Goal: Task Accomplishment & Management: Manage account settings

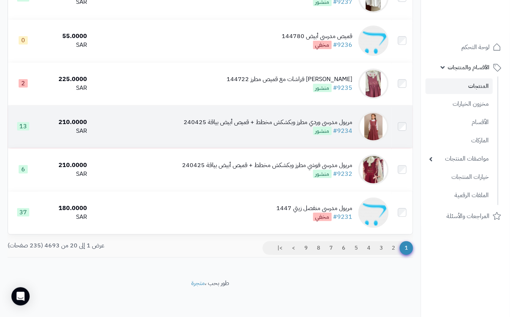
scroll to position [770, 0]
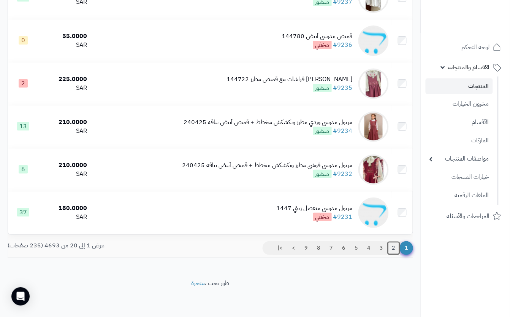
click at [391, 248] on link "2" at bounding box center [393, 248] width 13 height 14
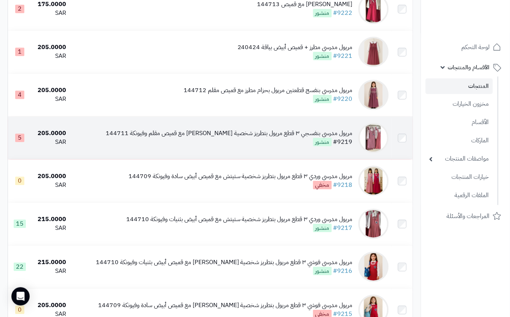
scroll to position [507, 0]
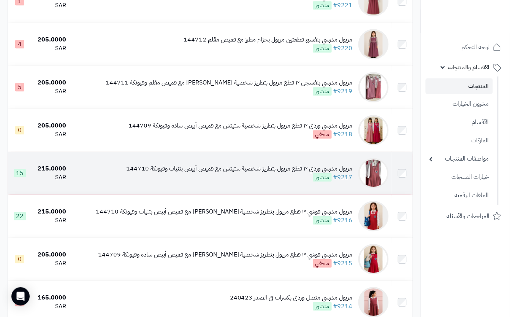
click at [276, 173] on div "مريول مدرسي وردي ٣ قطع مريول بتطريز شخصية ستيتش مع قميص أبيض بثنيات وفيونكة 144…" at bounding box center [239, 168] width 227 height 9
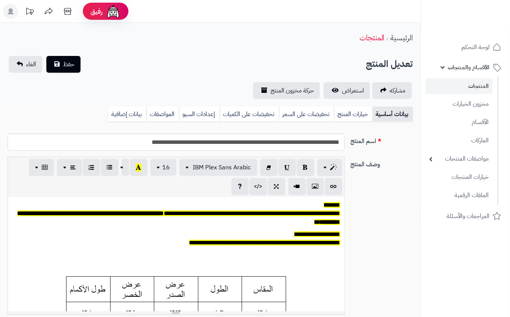
scroll to position [0, 8]
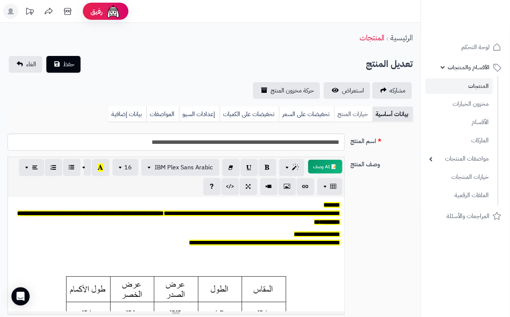
click at [366, 114] on link "خيارات المنتج" at bounding box center [353, 113] width 38 height 15
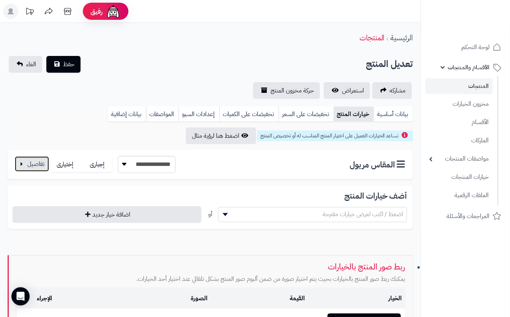
click at [34, 169] on button "button" at bounding box center [32, 163] width 34 height 15
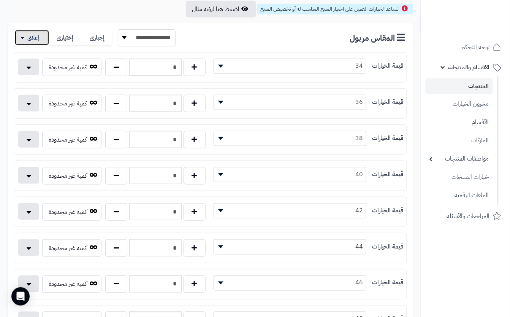
scroll to position [152, 0]
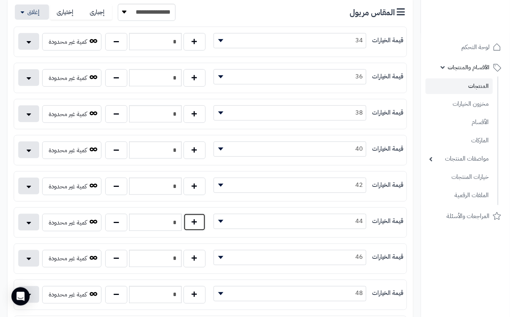
click at [195, 224] on button "button" at bounding box center [195, 221] width 22 height 17
type input "*"
click at [114, 195] on button "button" at bounding box center [116, 185] width 22 height 17
type input "*"
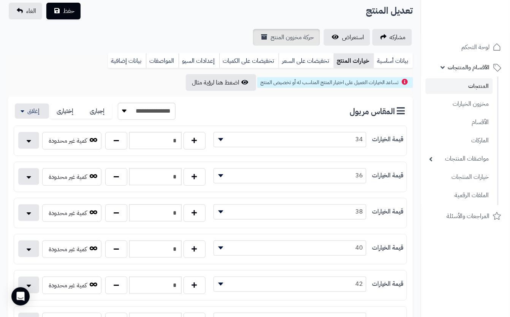
scroll to position [0, 0]
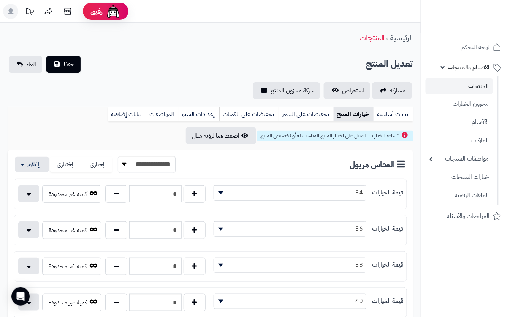
click at [171, 56] on div "تعديل المنتج حفظ الغاء" at bounding box center [211, 64] width 406 height 17
click at [60, 62] on button "حفظ" at bounding box center [63, 63] width 34 height 17
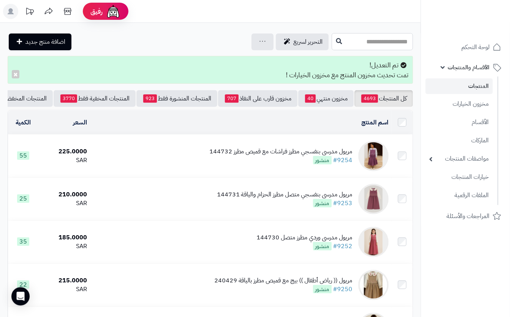
click at [339, 43] on input "text" at bounding box center [372, 41] width 81 height 17
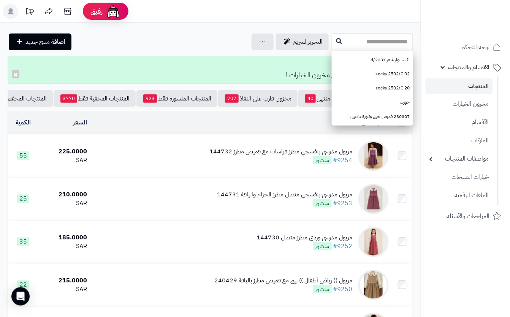
click at [380, 38] on input "text" at bounding box center [372, 41] width 81 height 17
drag, startPoint x: 359, startPoint y: 39, endPoint x: 298, endPoint y: 201, distance: 173.4
click at [360, 40] on input "text" at bounding box center [372, 41] width 81 height 17
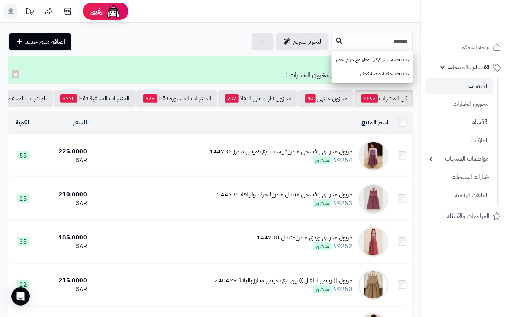
type input "******"
click at [333, 37] on button at bounding box center [338, 41] width 11 height 14
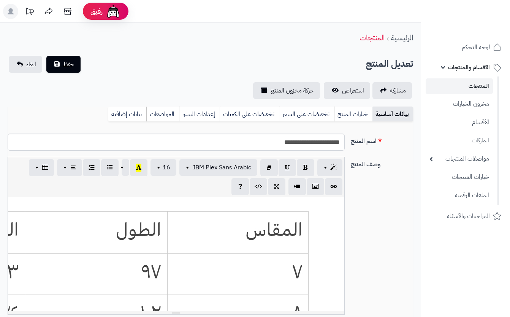
click at [358, 107] on link "خيارات المنتج" at bounding box center [353, 113] width 38 height 15
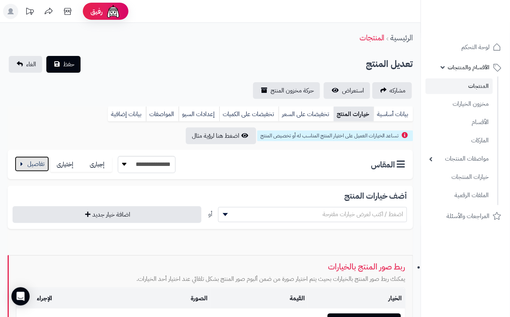
click at [27, 169] on button "button" at bounding box center [32, 163] width 34 height 15
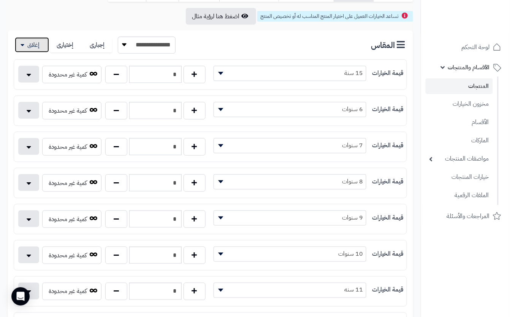
scroll to position [101, 0]
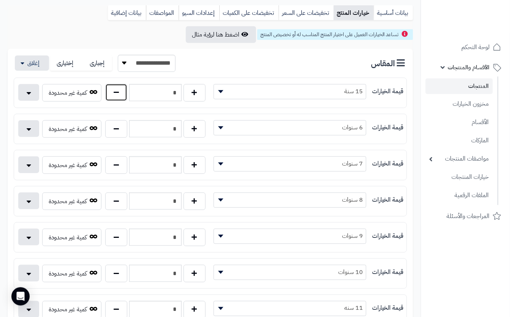
click at [117, 98] on button "button" at bounding box center [116, 92] width 22 height 17
type input "*"
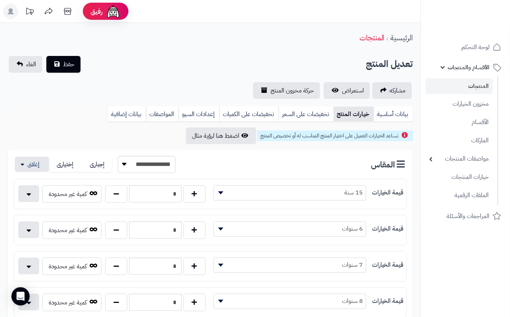
click at [156, 72] on div "**********" at bounding box center [210, 77] width 421 height 43
click at [67, 66] on span "حفظ" at bounding box center [68, 63] width 11 height 9
